Goal: Task Accomplishment & Management: Complete application form

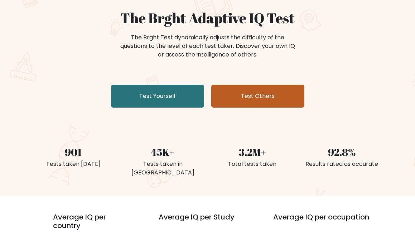
scroll to position [72, 0]
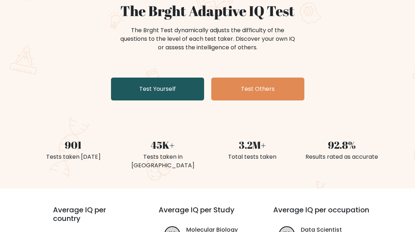
click at [153, 89] on link "Test Yourself" at bounding box center [157, 89] width 93 height 23
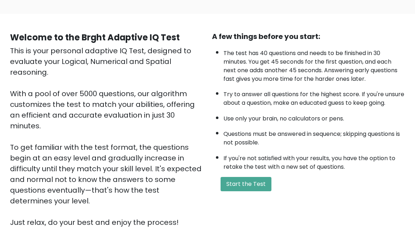
scroll to position [128, 0]
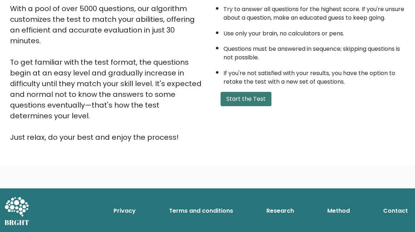
click at [245, 106] on button "Start the Test" at bounding box center [245, 99] width 51 height 14
click at [252, 106] on button "Start the Test" at bounding box center [245, 99] width 51 height 14
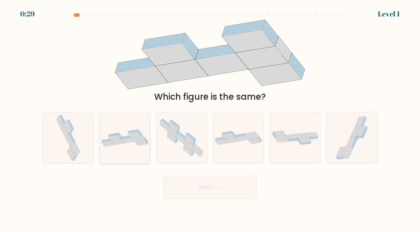
click at [123, 140] on icon at bounding box center [127, 141] width 13 height 6
click at [210, 118] on input "b." at bounding box center [210, 117] width 0 height 2
radio input "true"
click at [195, 186] on button "Next" at bounding box center [210, 187] width 93 height 23
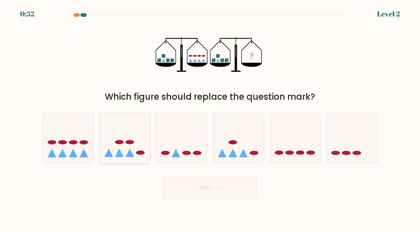
click at [123, 140] on icon at bounding box center [125, 138] width 50 height 42
click at [210, 118] on input "b." at bounding box center [210, 117] width 0 height 2
radio input "true"
click at [201, 186] on button "Next" at bounding box center [210, 187] width 93 height 23
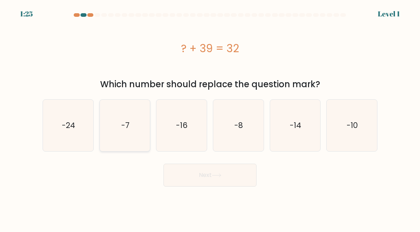
click at [125, 120] on text "-7" at bounding box center [125, 125] width 8 height 10
click at [210, 118] on input "b. -7" at bounding box center [210, 117] width 0 height 2
radio input "true"
click at [204, 174] on button "Next" at bounding box center [210, 175] width 93 height 23
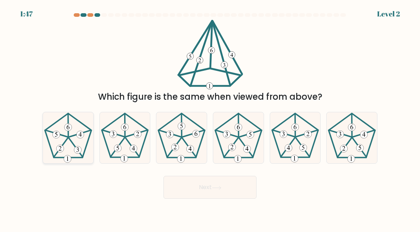
click at [65, 130] on icon at bounding box center [68, 138] width 50 height 50
click at [210, 118] on input "a." at bounding box center [210, 117] width 0 height 2
radio input "true"
click at [208, 188] on button "Next" at bounding box center [210, 187] width 93 height 23
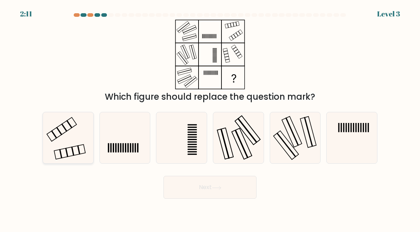
click at [67, 137] on icon at bounding box center [68, 138] width 50 height 50
click at [210, 118] on input "a." at bounding box center [210, 117] width 0 height 2
radio input "true"
click at [202, 188] on button "Next" at bounding box center [210, 187] width 93 height 23
click at [207, 188] on button "Next" at bounding box center [210, 187] width 93 height 23
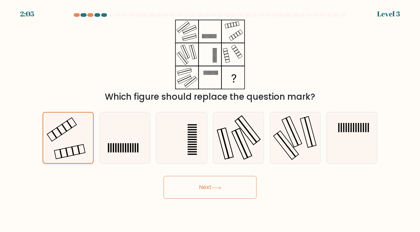
click at [68, 133] on icon at bounding box center [68, 138] width 50 height 50
click at [210, 118] on input "a." at bounding box center [210, 117] width 0 height 2
click at [212, 190] on button "Next" at bounding box center [210, 187] width 93 height 23
click at [226, 186] on button "Next" at bounding box center [210, 187] width 93 height 23
click at [222, 187] on icon at bounding box center [217, 188] width 10 height 4
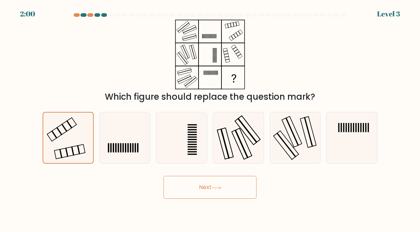
click at [207, 185] on button "Next" at bounding box center [210, 187] width 93 height 23
click at [198, 181] on button "Next" at bounding box center [210, 187] width 93 height 23
click at [202, 188] on button "Next" at bounding box center [210, 187] width 93 height 23
click at [199, 184] on button "Next" at bounding box center [210, 187] width 93 height 23
click at [198, 184] on button "Next" at bounding box center [210, 187] width 93 height 23
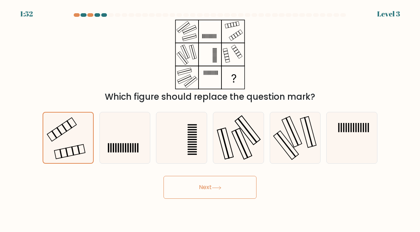
click at [204, 187] on button "Next" at bounding box center [210, 187] width 93 height 23
click at [220, 188] on icon at bounding box center [217, 188] width 10 height 4
click at [220, 186] on icon at bounding box center [217, 188] width 10 height 4
click at [60, 127] on icon at bounding box center [68, 138] width 50 height 50
click at [210, 118] on input "a." at bounding box center [210, 117] width 0 height 2
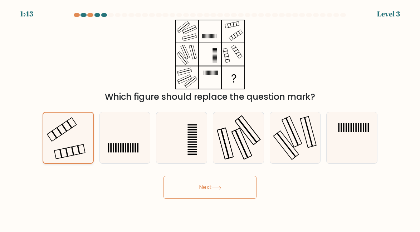
drag, startPoint x: 71, startPoint y: 142, endPoint x: 120, endPoint y: 151, distance: 49.9
click at [71, 141] on icon at bounding box center [68, 138] width 50 height 50
click at [210, 118] on input "a." at bounding box center [210, 117] width 0 height 2
click at [218, 188] on icon at bounding box center [217, 188] width 10 height 4
click at [220, 189] on icon at bounding box center [217, 188] width 10 height 4
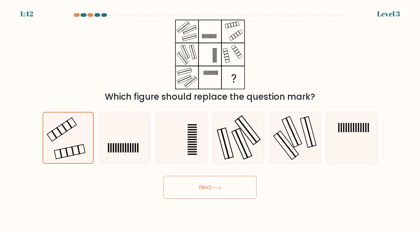
click at [220, 189] on icon at bounding box center [217, 188] width 10 height 4
click at [131, 146] on icon at bounding box center [125, 138] width 50 height 50
click at [210, 118] on input "b." at bounding box center [210, 117] width 0 height 2
radio input "true"
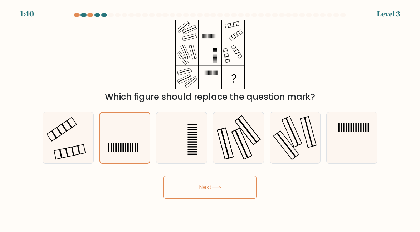
click at [207, 186] on button "Next" at bounding box center [210, 187] width 93 height 23
drag, startPoint x: 76, startPoint y: 142, endPoint x: 97, endPoint y: 146, distance: 21.1
click at [76, 142] on icon at bounding box center [68, 138] width 50 height 50
click at [210, 118] on input "a." at bounding box center [210, 117] width 0 height 2
radio input "true"
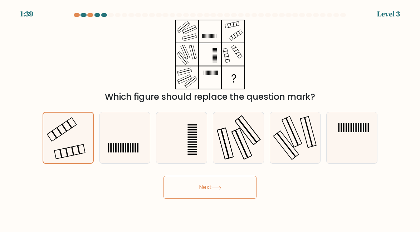
click at [195, 189] on button "Next" at bounding box center [210, 187] width 93 height 23
click at [180, 232] on body "1:38 Level 3" at bounding box center [210, 116] width 420 height 232
click at [206, 187] on button "Next" at bounding box center [210, 187] width 93 height 23
click at [199, 185] on button "Next" at bounding box center [210, 187] width 93 height 23
click at [201, 184] on button "Next" at bounding box center [210, 187] width 93 height 23
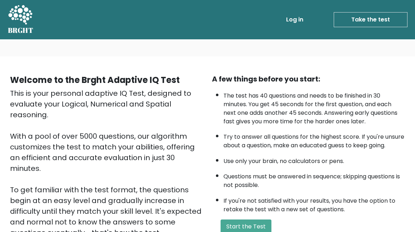
scroll to position [128, 0]
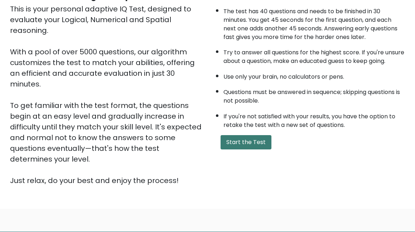
click at [239, 150] on button "Start the Test" at bounding box center [245, 142] width 51 height 14
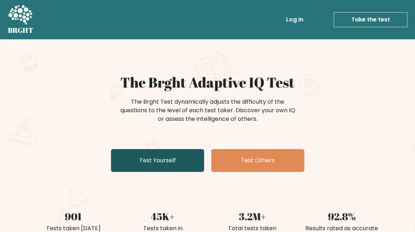
click at [160, 159] on link "Test Yourself" at bounding box center [157, 160] width 93 height 23
click at [157, 164] on link "Test Yourself" at bounding box center [157, 160] width 93 height 23
click at [158, 158] on link "Test Yourself" at bounding box center [157, 160] width 93 height 23
click at [155, 160] on link "Test Yourself" at bounding box center [157, 160] width 93 height 23
click at [154, 160] on link "Test Yourself" at bounding box center [157, 160] width 93 height 23
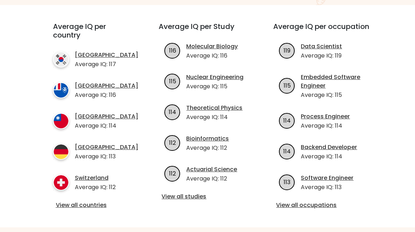
scroll to position [286, 0]
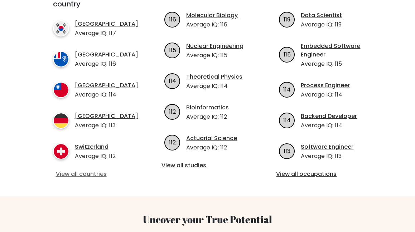
click at [89, 173] on link "View all countries" at bounding box center [93, 174] width 74 height 9
click at [79, 172] on link "View all countries" at bounding box center [93, 174] width 74 height 9
